Goal: Task Accomplishment & Management: Manage account settings

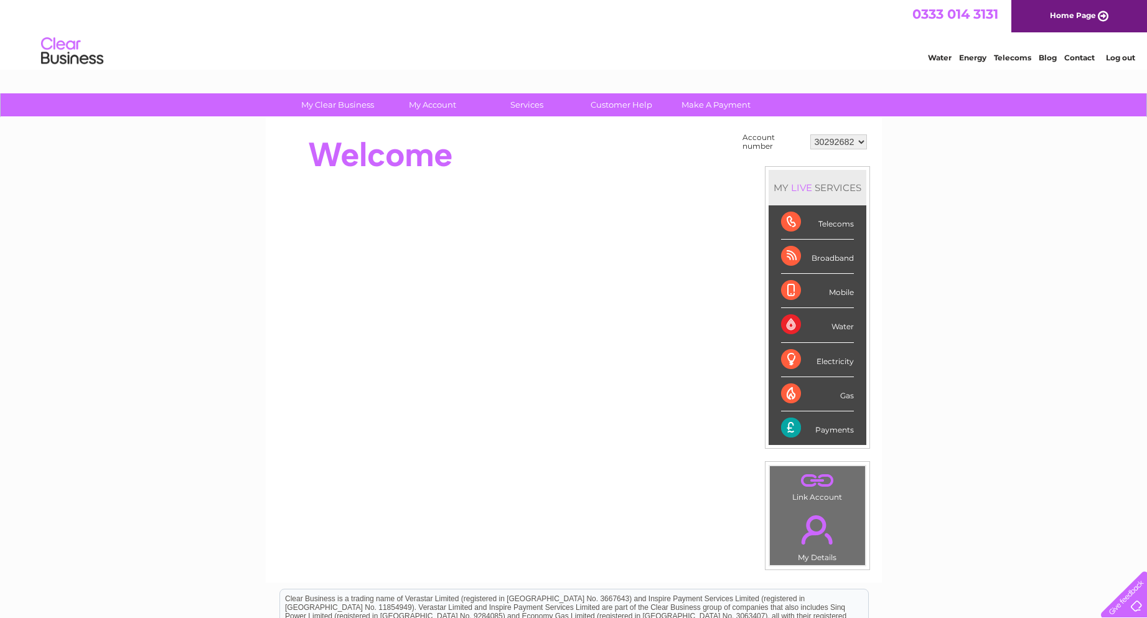
click at [792, 424] on div "Payments" at bounding box center [817, 428] width 73 height 34
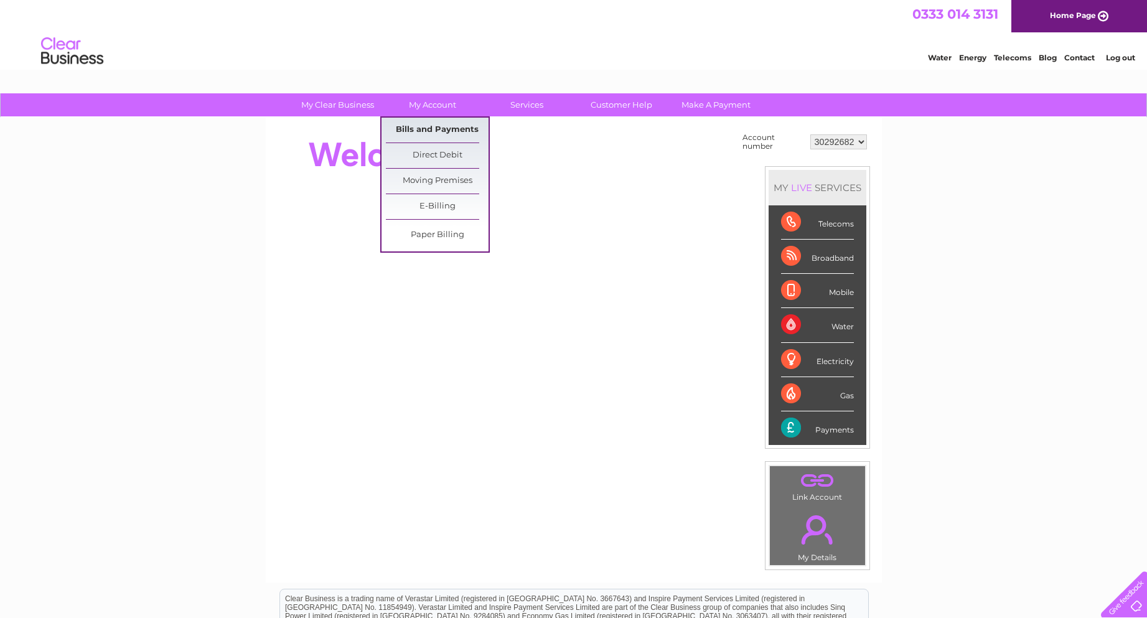
click at [436, 133] on link "Bills and Payments" at bounding box center [437, 130] width 103 height 25
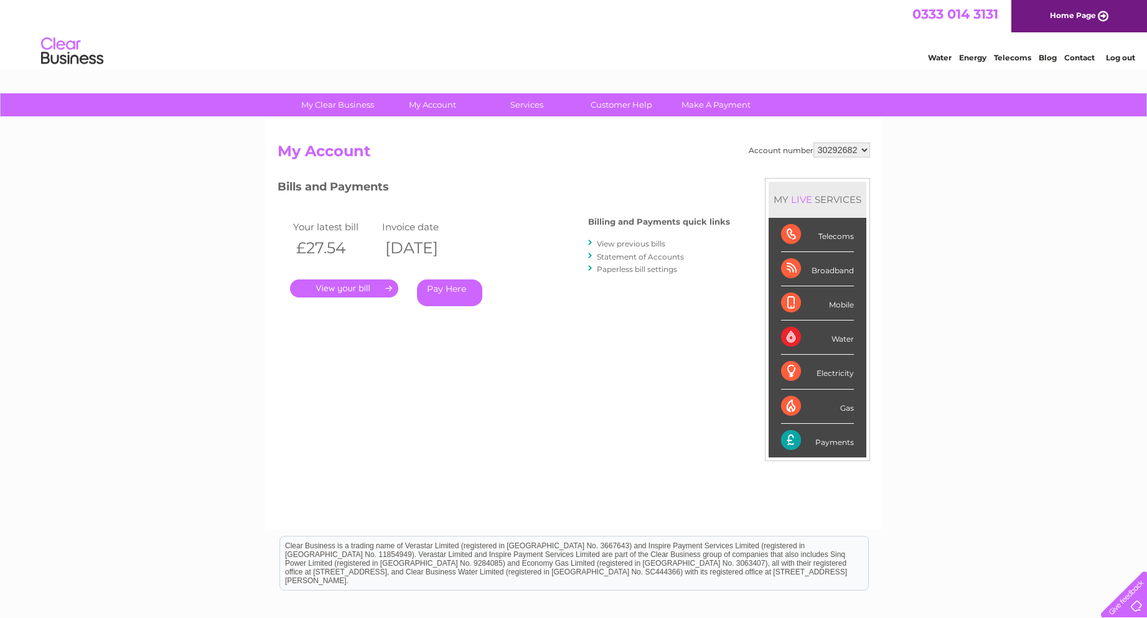
click at [391, 286] on link "." at bounding box center [344, 288] width 108 height 18
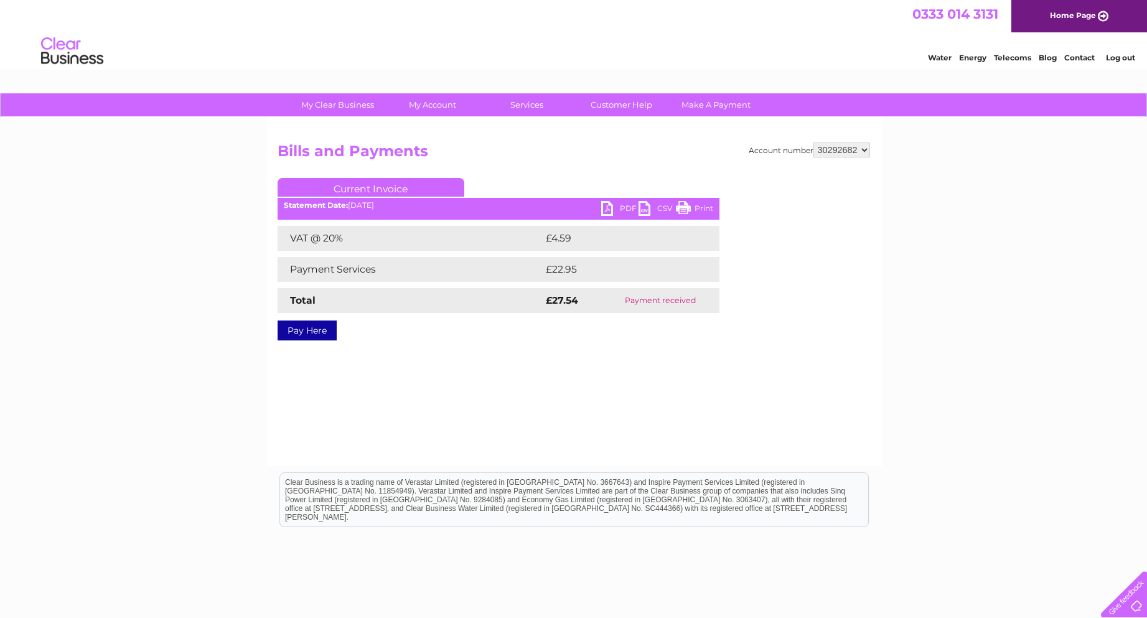
click at [612, 208] on link "PDF" at bounding box center [619, 210] width 37 height 18
